Goal: Navigation & Orientation: Go to known website

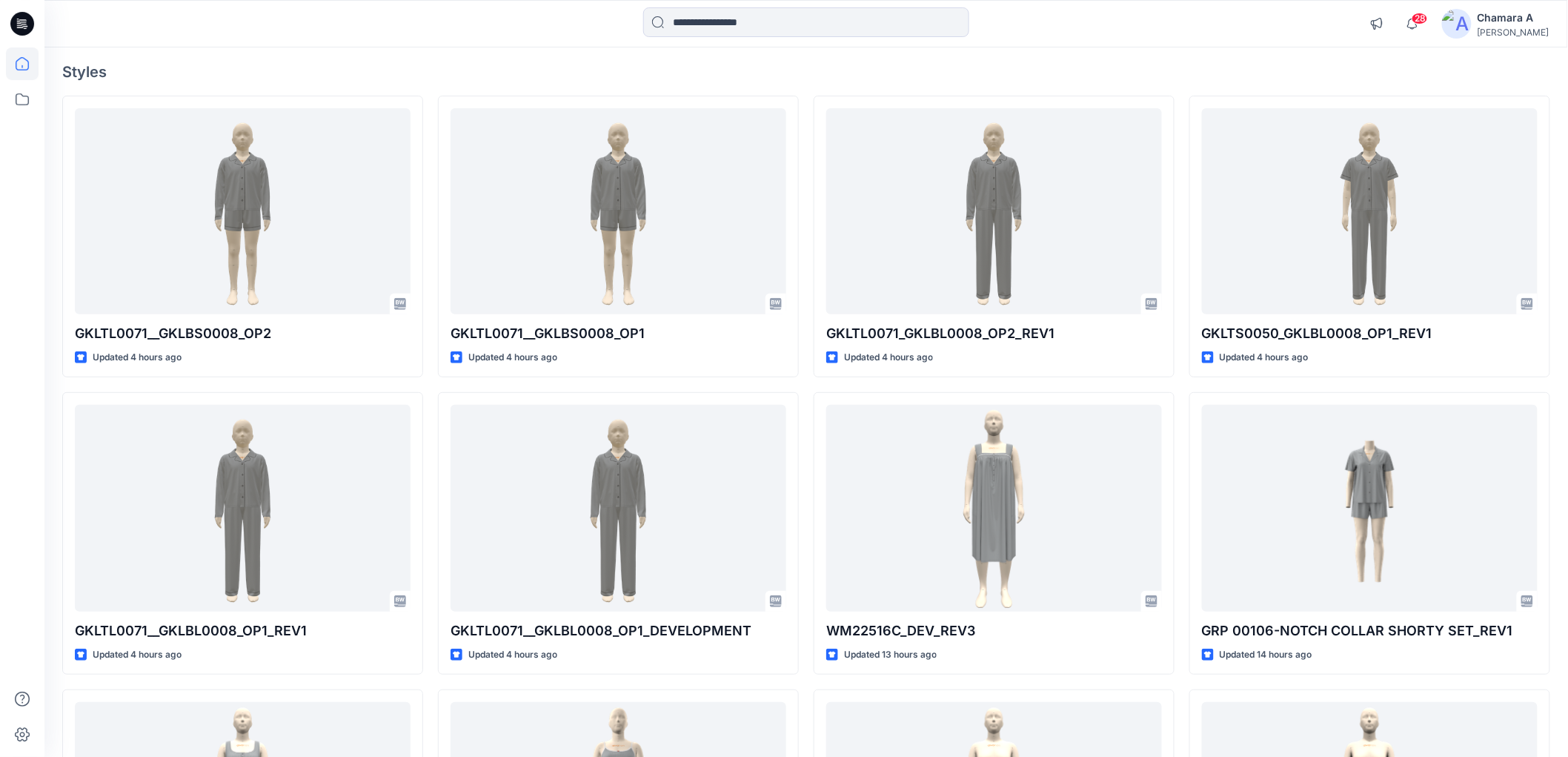
scroll to position [247, 0]
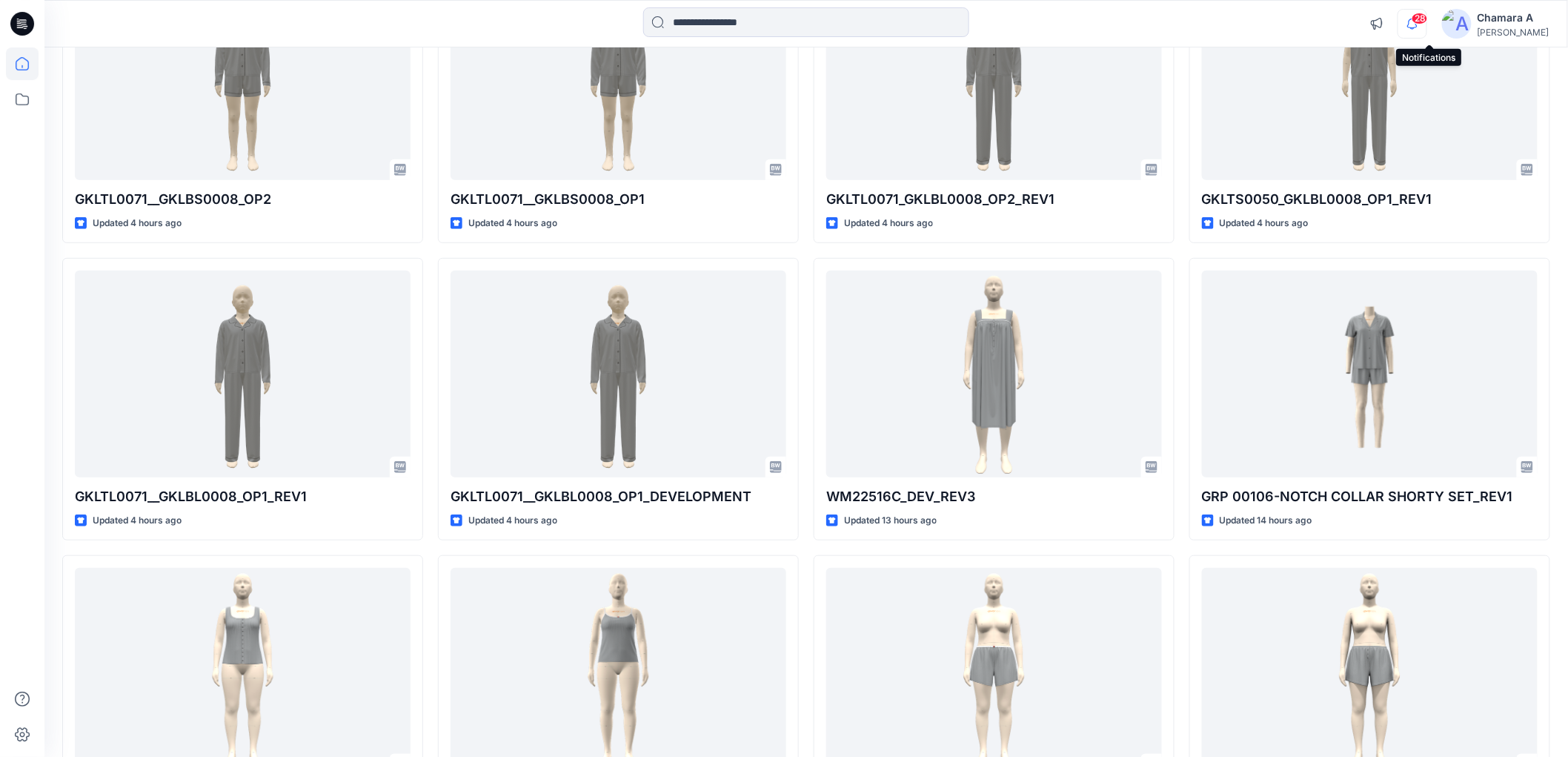
click at [1425, 18] on icon "button" at bounding box center [1412, 23] width 28 height 29
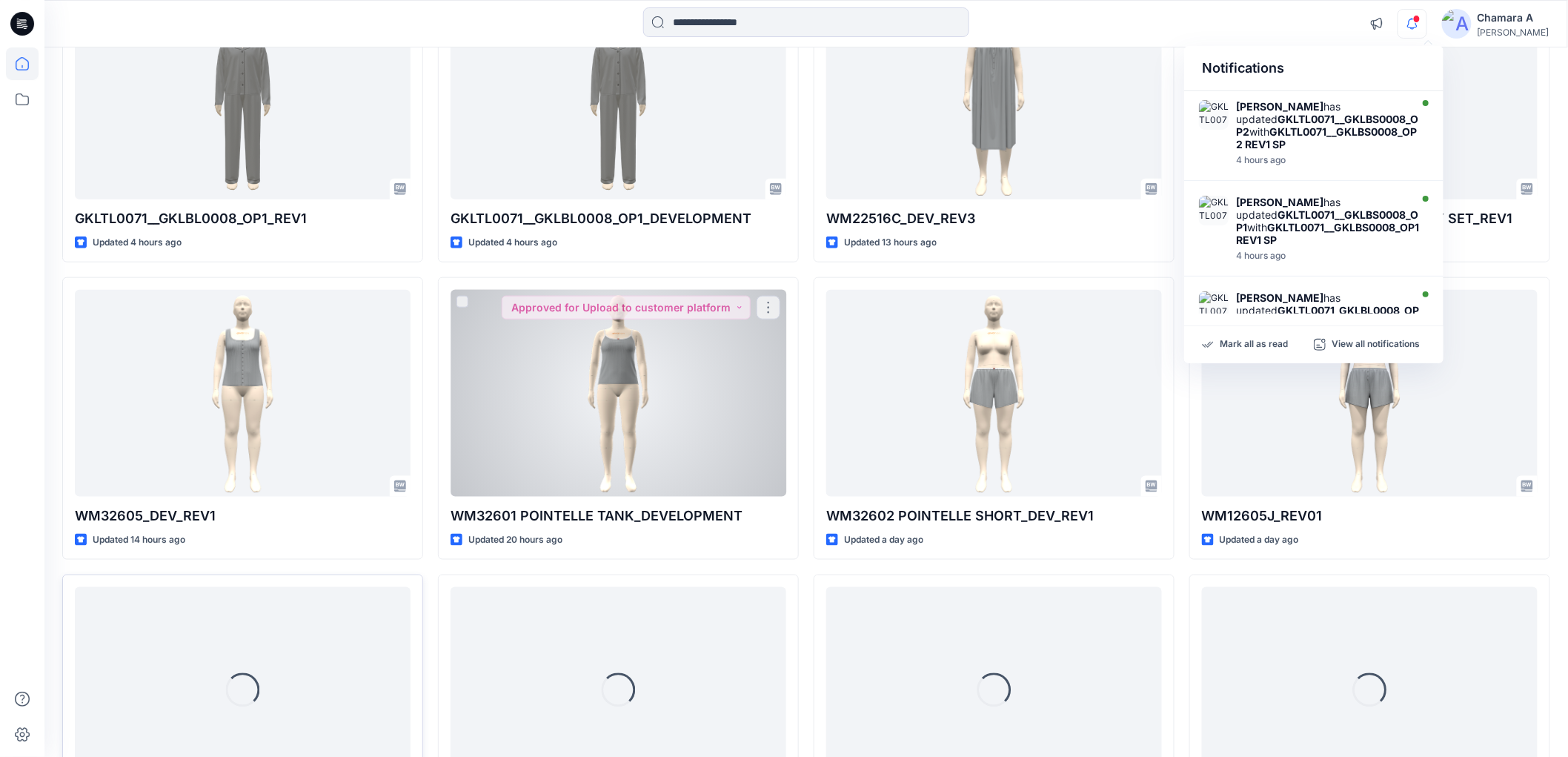
scroll to position [729, 0]
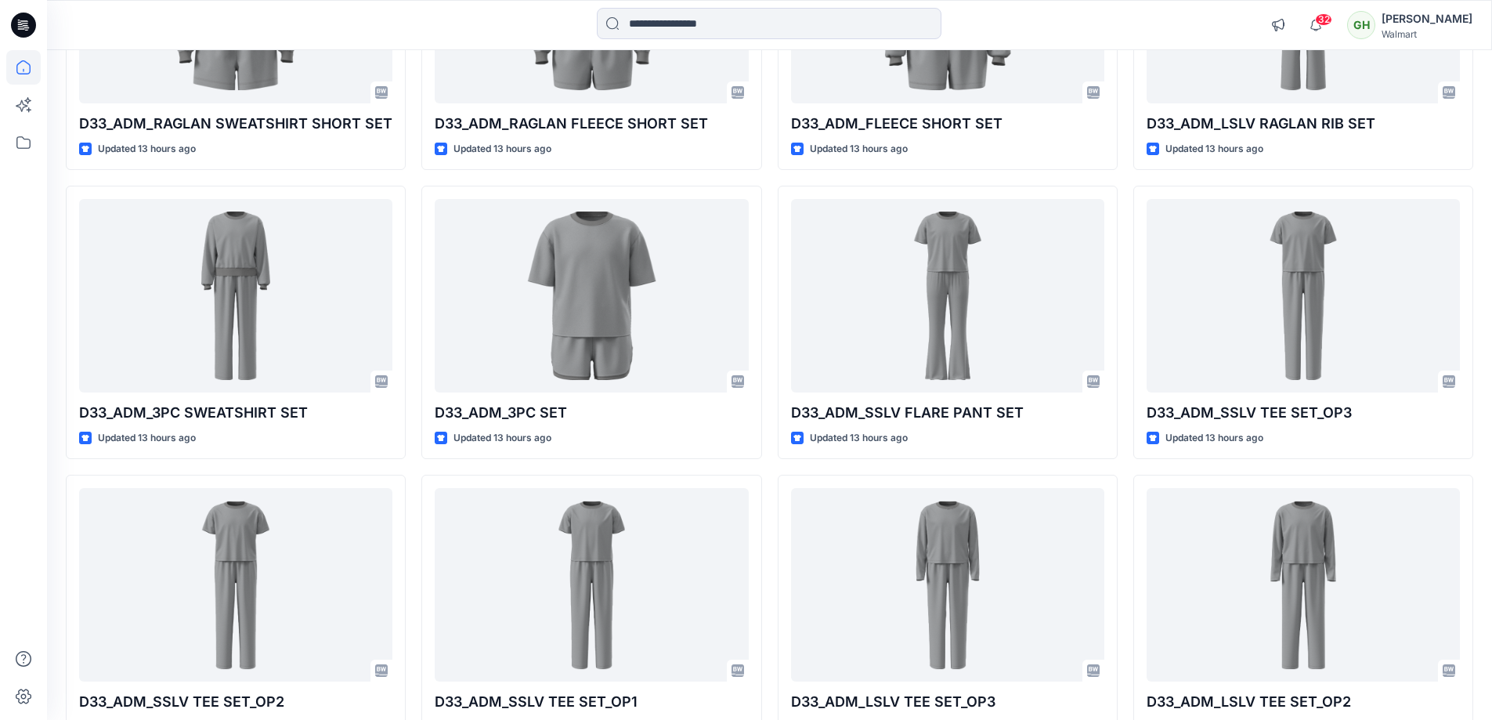
scroll to position [825, 0]
